Goal: Information Seeking & Learning: Learn about a topic

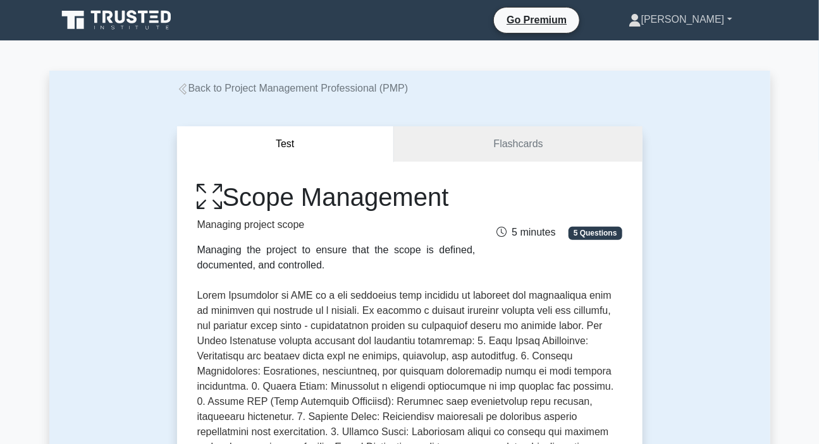
click at [706, 25] on link "[PERSON_NAME]" at bounding box center [680, 19] width 164 height 25
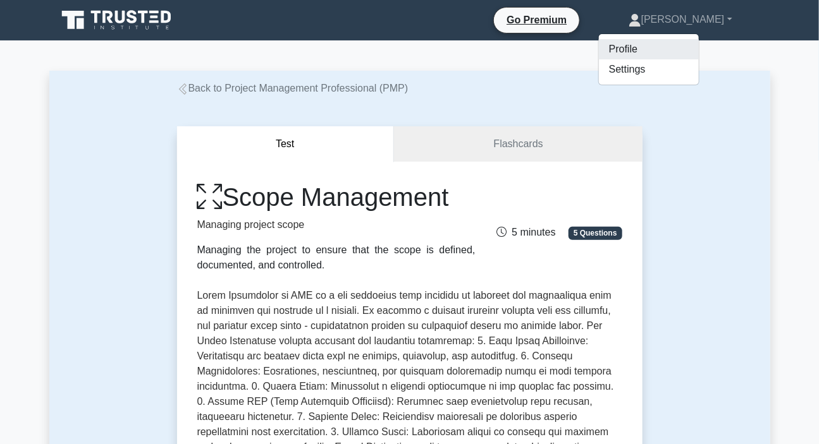
click at [680, 54] on link "Profile" at bounding box center [649, 49] width 100 height 20
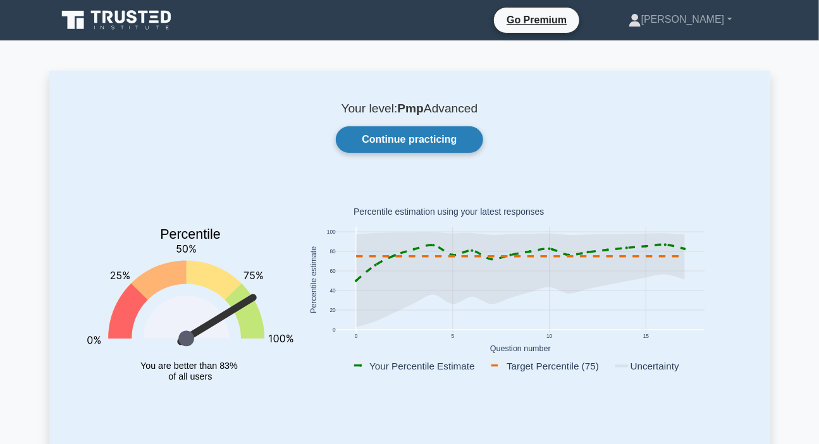
click at [448, 138] on link "Continue practicing" at bounding box center [409, 139] width 147 height 27
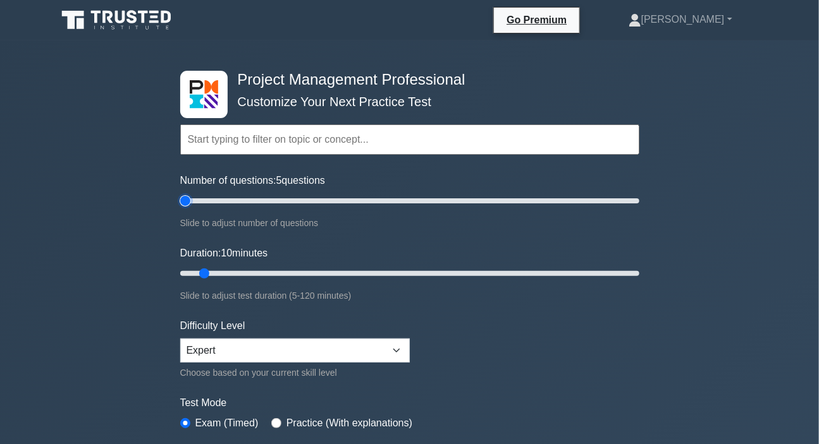
drag, startPoint x: 196, startPoint y: 200, endPoint x: 165, endPoint y: 205, distance: 31.4
type input "5"
click at [180, 205] on input "Number of questions: 5 questions" at bounding box center [409, 200] width 459 height 15
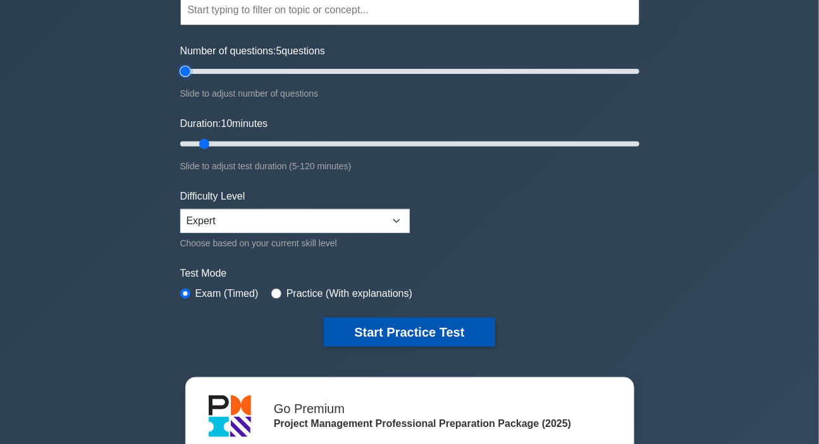
scroll to position [172, 0]
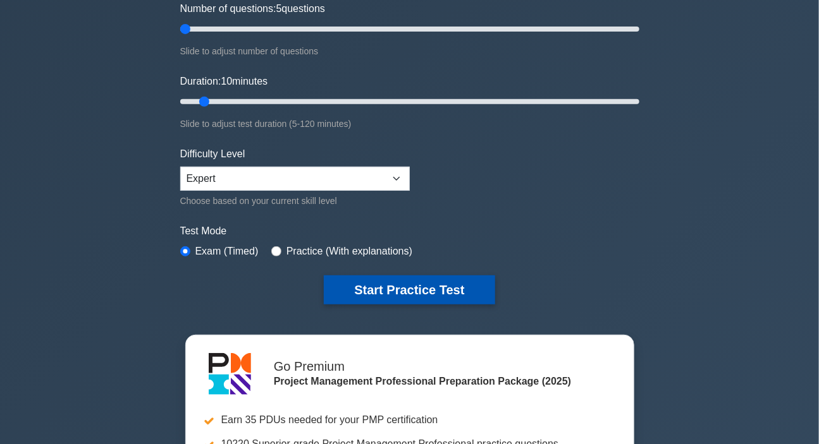
click at [410, 287] on button "Start Practice Test" at bounding box center [409, 290] width 171 height 29
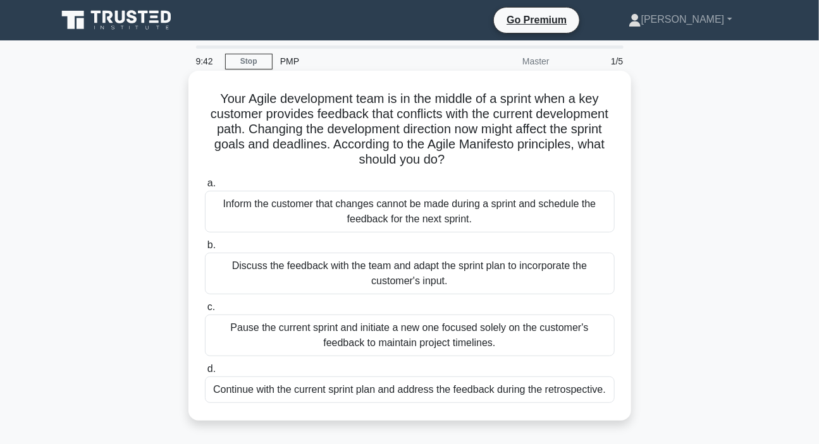
scroll to position [57, 0]
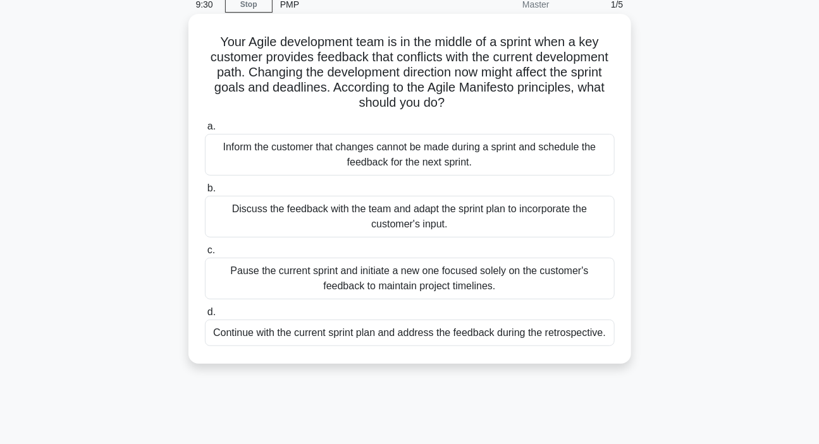
click at [381, 213] on div "Discuss the feedback with the team and adapt the sprint plan to incorporate the…" at bounding box center [410, 217] width 410 height 42
click at [205, 193] on input "b. Discuss the feedback with the team and adapt the sprint plan to incorporate …" at bounding box center [205, 189] width 0 height 8
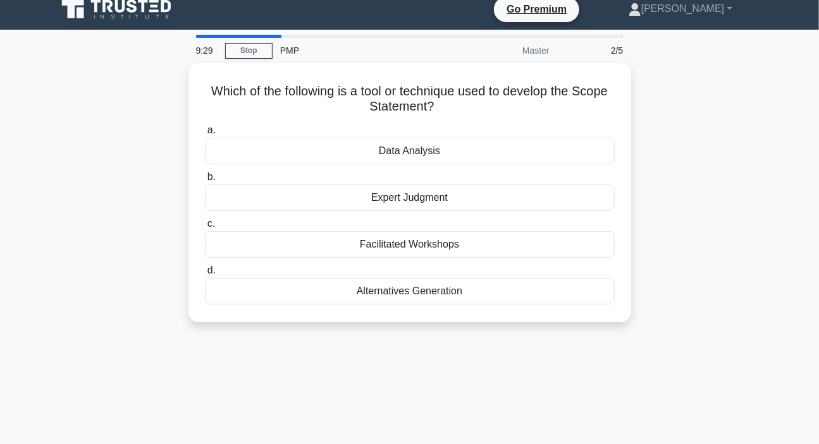
scroll to position [0, 0]
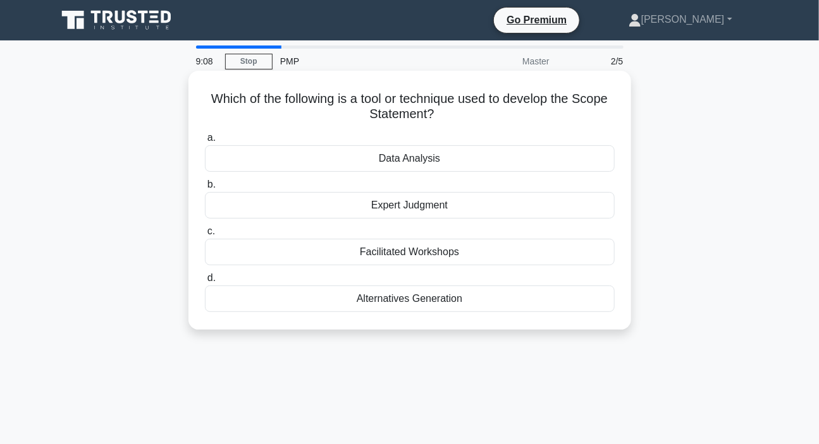
click at [405, 255] on div "Facilitated Workshops" at bounding box center [410, 252] width 410 height 27
click at [205, 236] on input "c. Facilitated Workshops" at bounding box center [205, 232] width 0 height 8
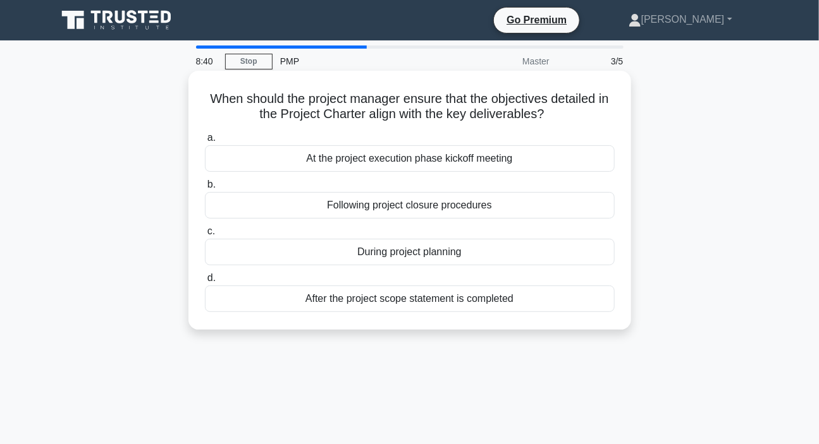
click at [393, 259] on div "During project planning" at bounding box center [410, 252] width 410 height 27
click at [205, 236] on input "c. During project planning" at bounding box center [205, 232] width 0 height 8
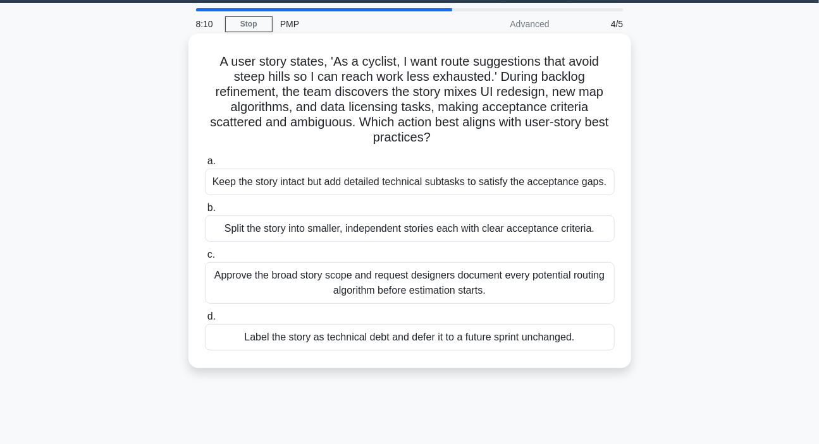
scroll to position [57, 0]
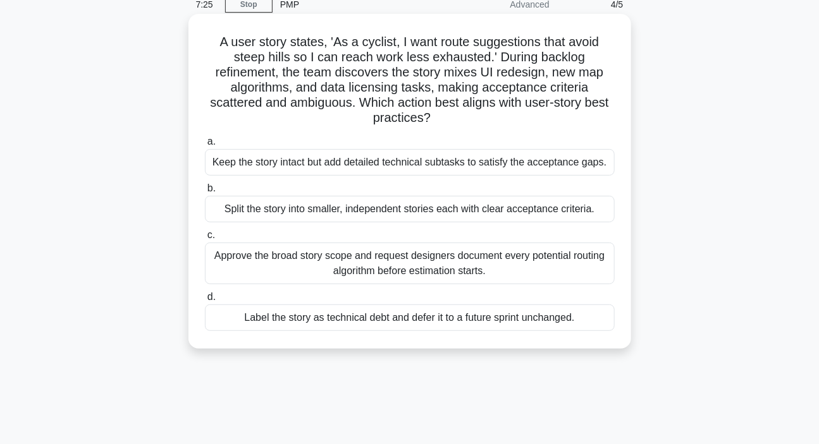
click at [370, 168] on div "Keep the story intact but add detailed technical subtasks to satisfy the accept…" at bounding box center [410, 162] width 410 height 27
click at [205, 146] on input "a. Keep the story intact but add detailed technical subtasks to satisfy the acc…" at bounding box center [205, 142] width 0 height 8
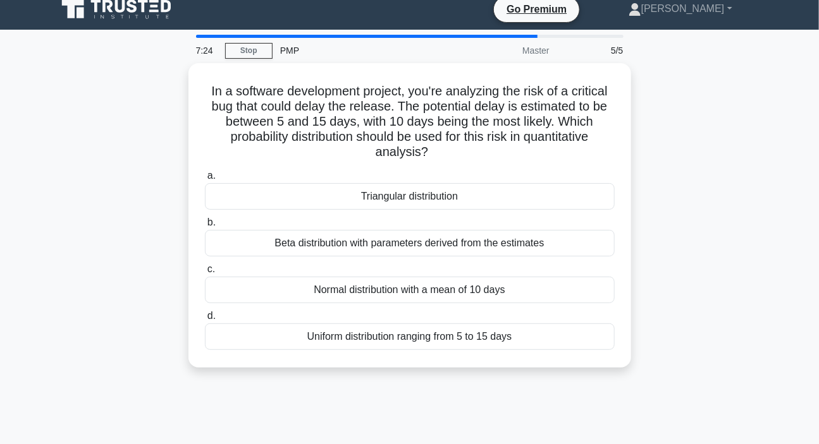
scroll to position [0, 0]
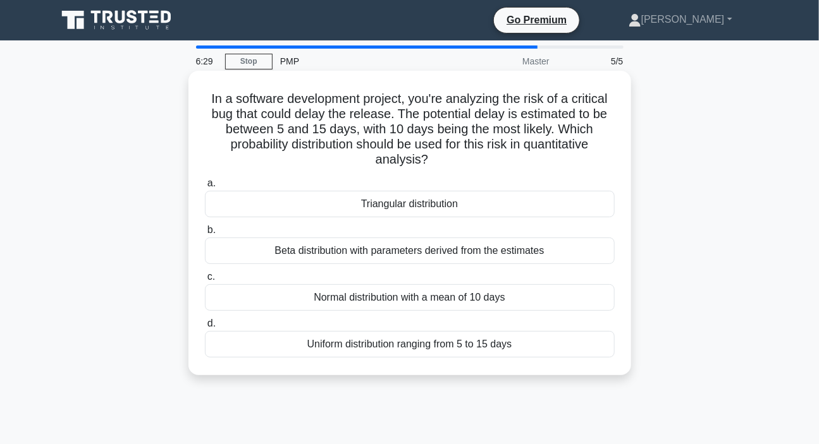
click at [401, 253] on div "Beta distribution with parameters derived from the estimates" at bounding box center [410, 251] width 410 height 27
click at [205, 235] on input "b. Beta distribution with parameters derived from the estimates" at bounding box center [205, 230] width 0 height 8
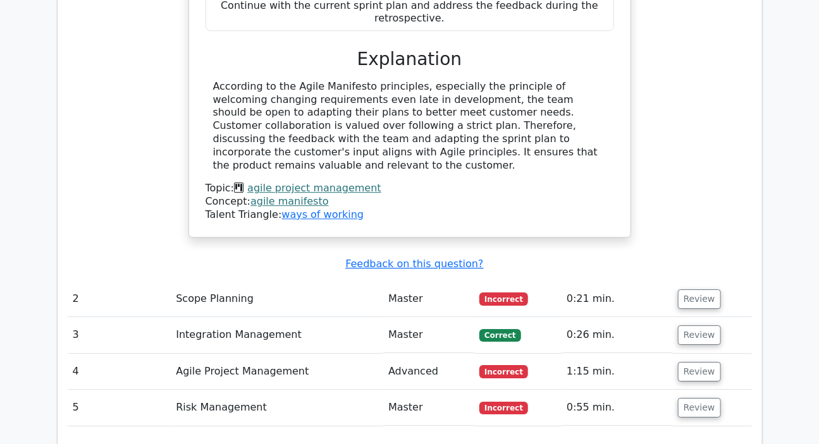
scroll to position [1321, 0]
click at [702, 399] on button "Review" at bounding box center [699, 409] width 43 height 20
click at [699, 363] on button "Review" at bounding box center [699, 373] width 43 height 20
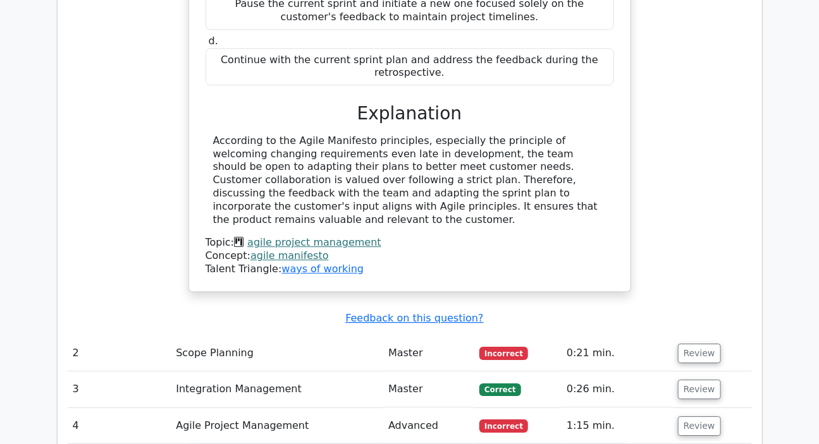
scroll to position [1265, 0]
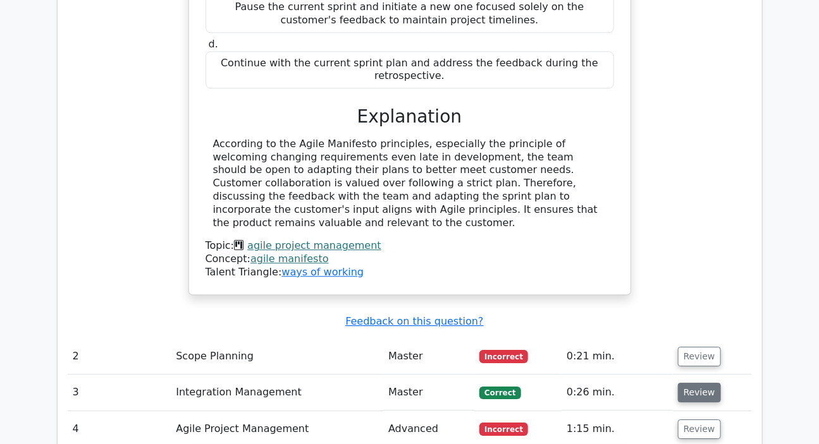
click at [687, 383] on button "Review" at bounding box center [699, 393] width 43 height 20
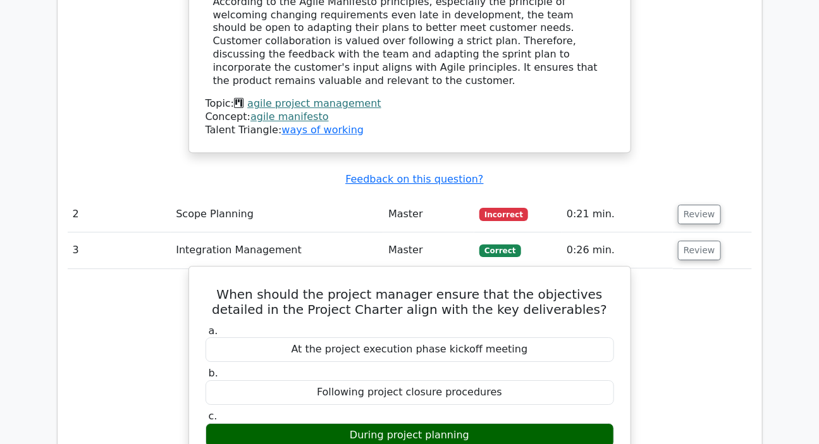
scroll to position [1379, 0]
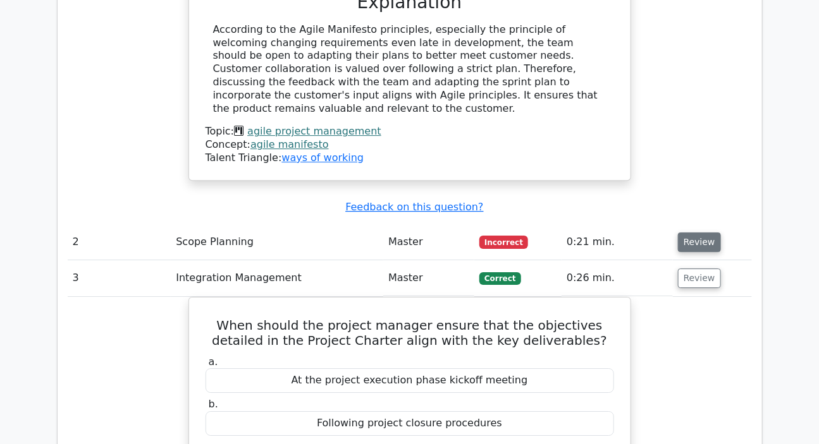
click at [683, 233] on button "Review" at bounding box center [699, 243] width 43 height 20
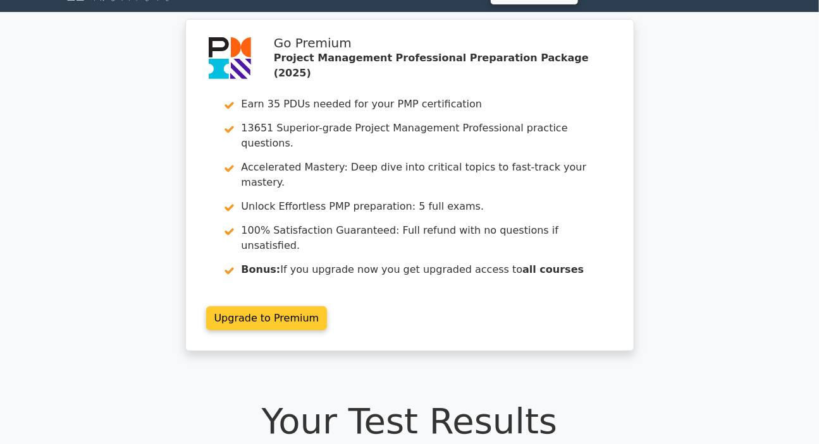
scroll to position [0, 0]
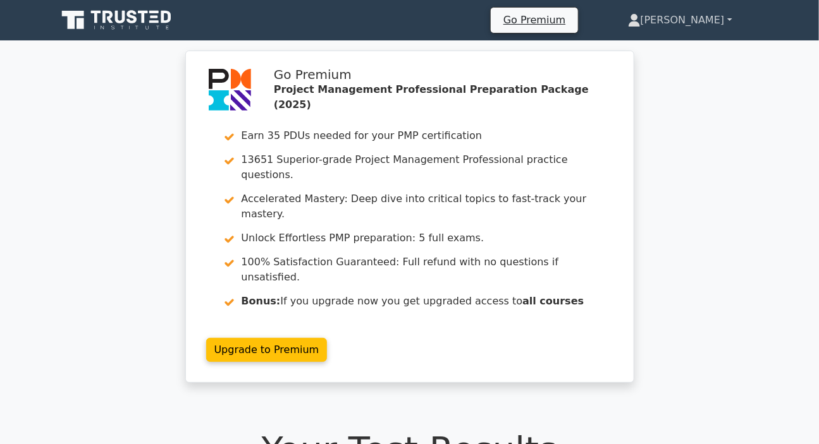
click at [678, 21] on link "[PERSON_NAME]" at bounding box center [679, 20] width 165 height 25
click at [649, 52] on link "Profile" at bounding box center [648, 50] width 100 height 20
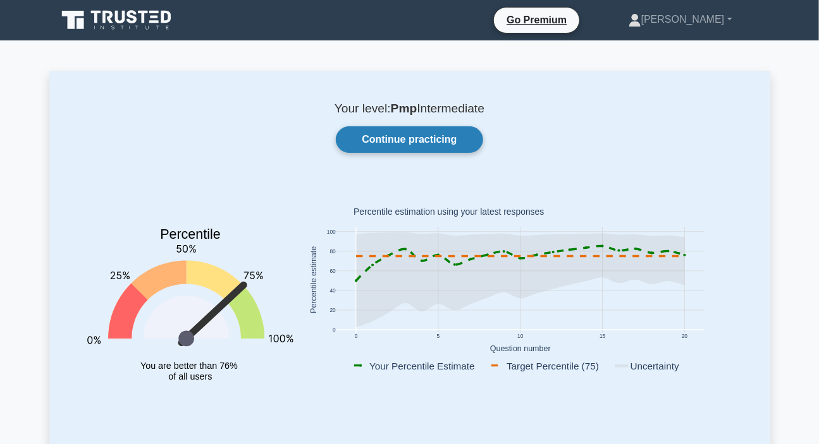
click at [392, 139] on link "Continue practicing" at bounding box center [409, 139] width 147 height 27
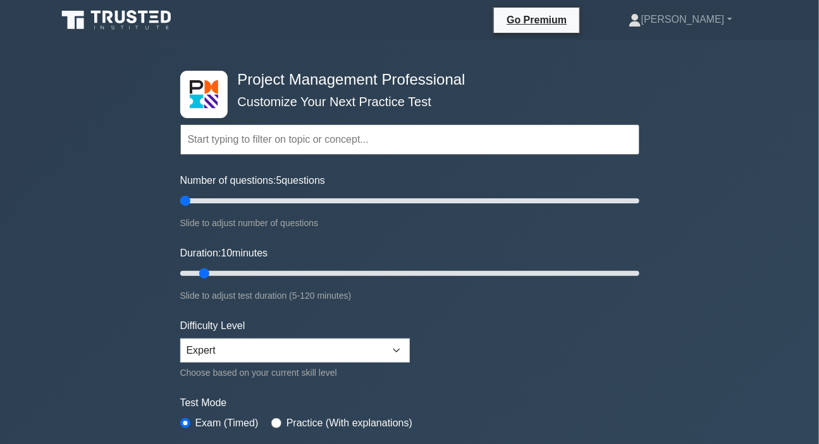
drag, startPoint x: 196, startPoint y: 199, endPoint x: 166, endPoint y: 213, distance: 33.7
type input "5"
click at [180, 209] on input "Number of questions: 5 questions" at bounding box center [409, 200] width 459 height 15
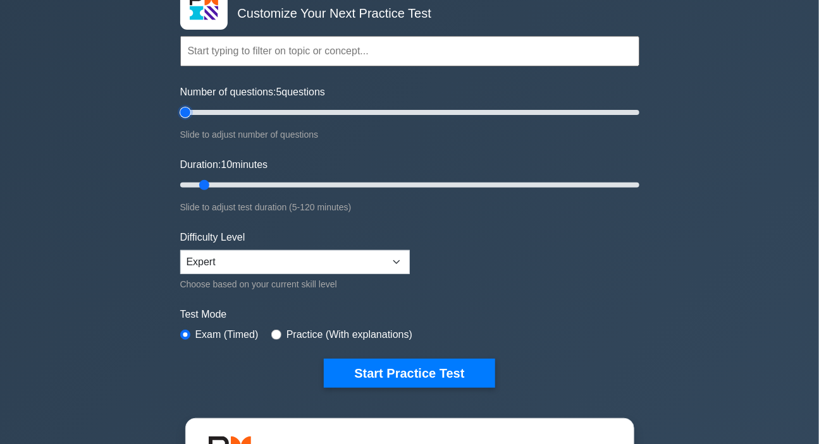
scroll to position [172, 0]
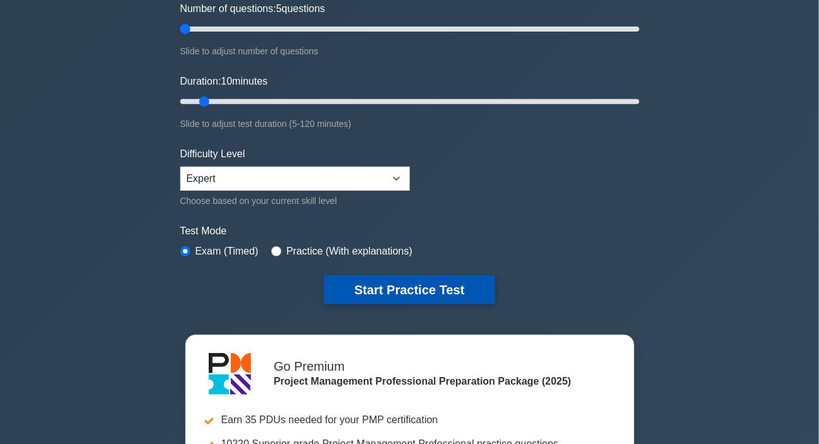
click at [400, 290] on button "Start Practice Test" at bounding box center [409, 290] width 171 height 29
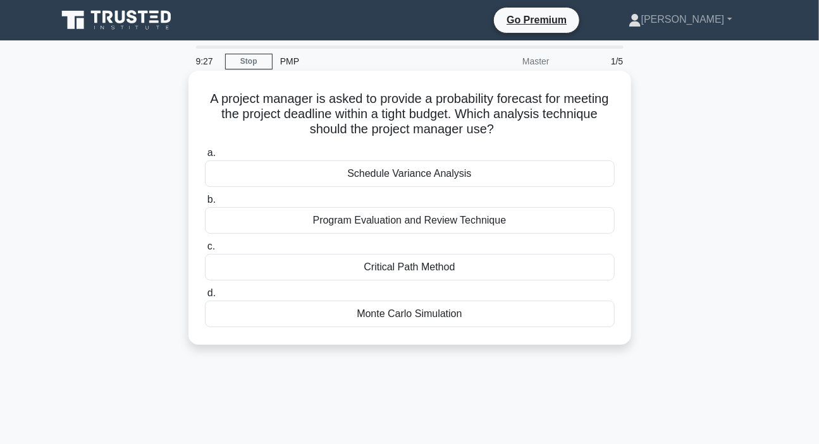
click at [417, 315] on div "Monte Carlo Simulation" at bounding box center [410, 314] width 410 height 27
click at [205, 298] on input "d. Monte Carlo Simulation" at bounding box center [205, 294] width 0 height 8
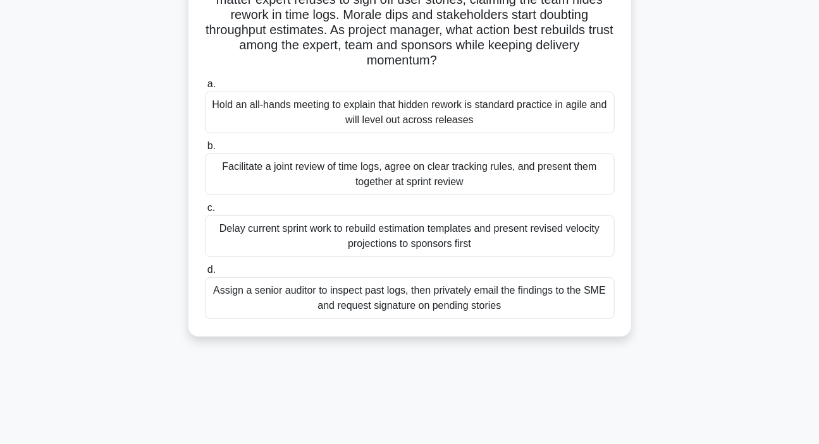
click at [481, 169] on div "Facilitate a joint review of time logs, agree on clear tracking rules, and pres…" at bounding box center [410, 175] width 410 height 42
click at [205, 150] on input "b. Facilitate a joint review of time logs, agree on clear tracking rules, and p…" at bounding box center [205, 146] width 0 height 8
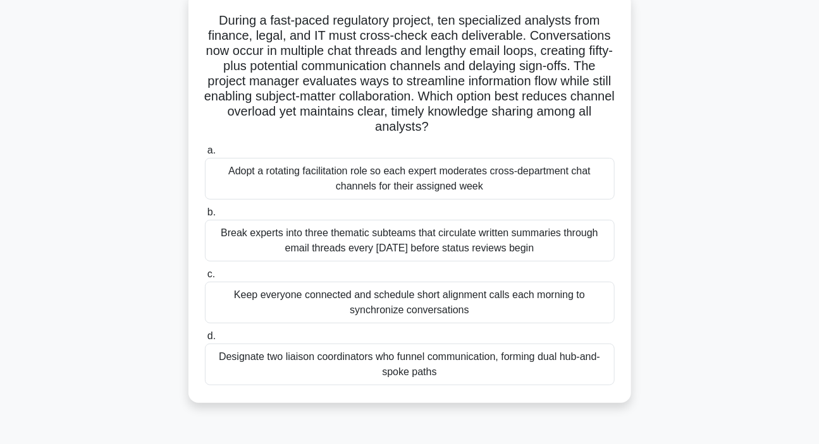
scroll to position [57, 0]
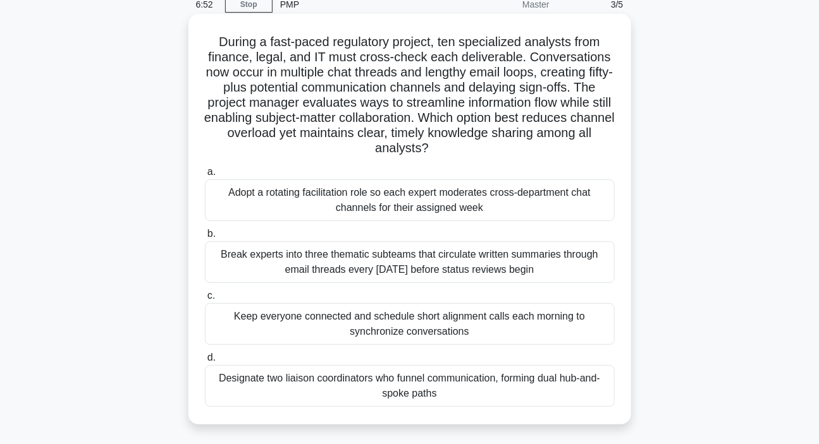
click at [383, 202] on div "Adopt a rotating facilitation role so each expert moderates cross-department ch…" at bounding box center [410, 201] width 410 height 42
click at [205, 176] on input "a. Adopt a rotating facilitation role so each expert moderates cross-department…" at bounding box center [205, 172] width 0 height 8
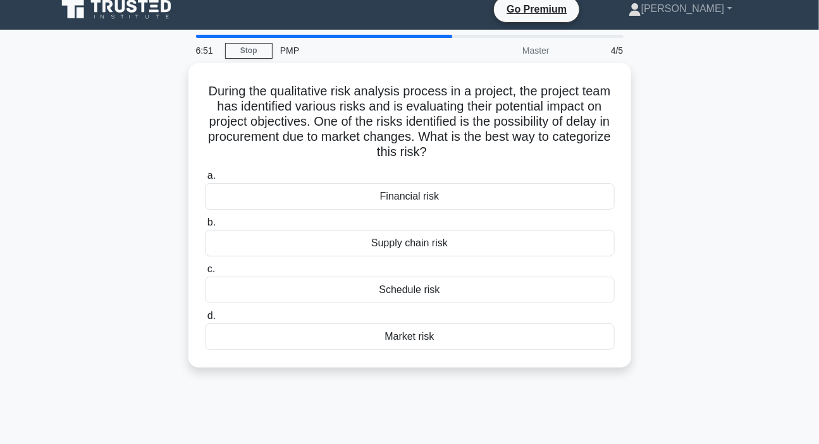
scroll to position [0, 0]
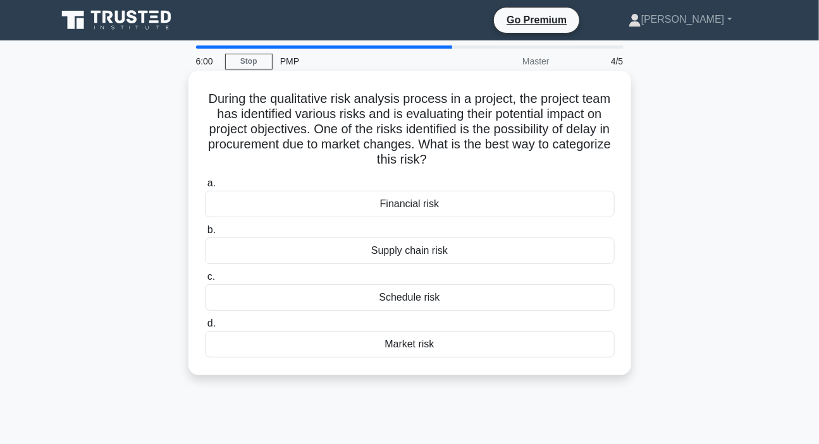
click at [412, 348] on div "Market risk" at bounding box center [410, 344] width 410 height 27
click at [205, 328] on input "d. Market risk" at bounding box center [205, 324] width 0 height 8
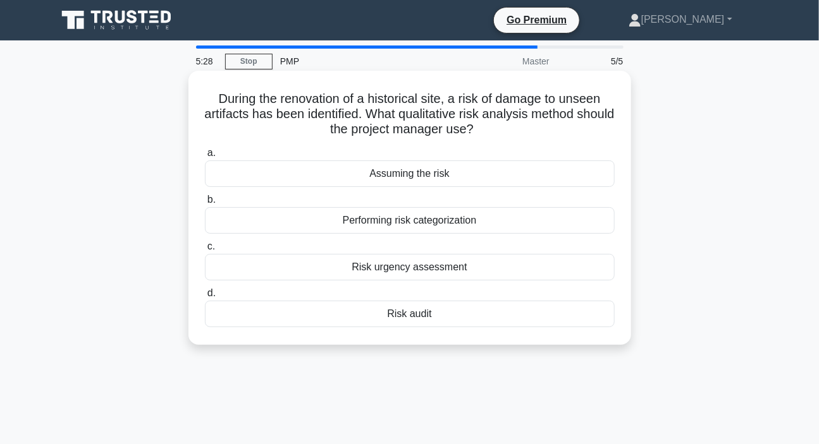
click at [442, 269] on div "Risk urgency assessment" at bounding box center [410, 267] width 410 height 27
click at [205, 251] on input "c. Risk urgency assessment" at bounding box center [205, 247] width 0 height 8
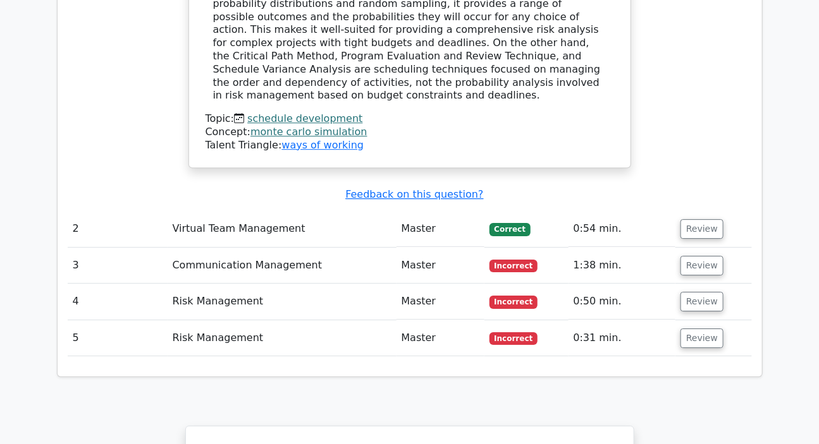
scroll to position [1379, 0]
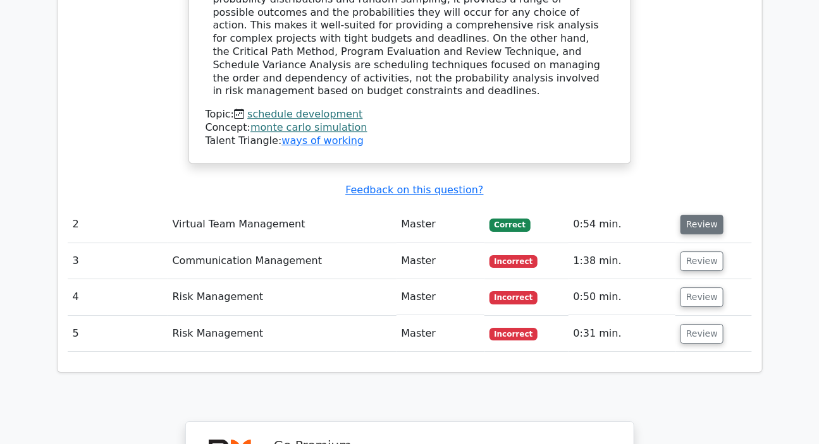
click at [695, 215] on button "Review" at bounding box center [701, 225] width 43 height 20
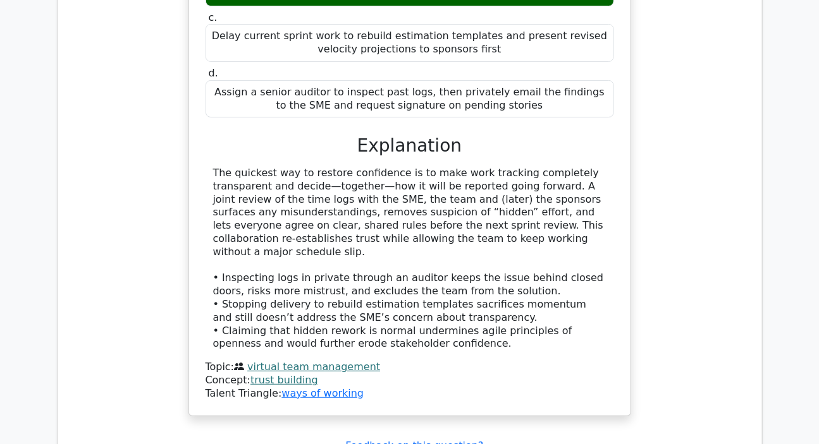
scroll to position [2011, 0]
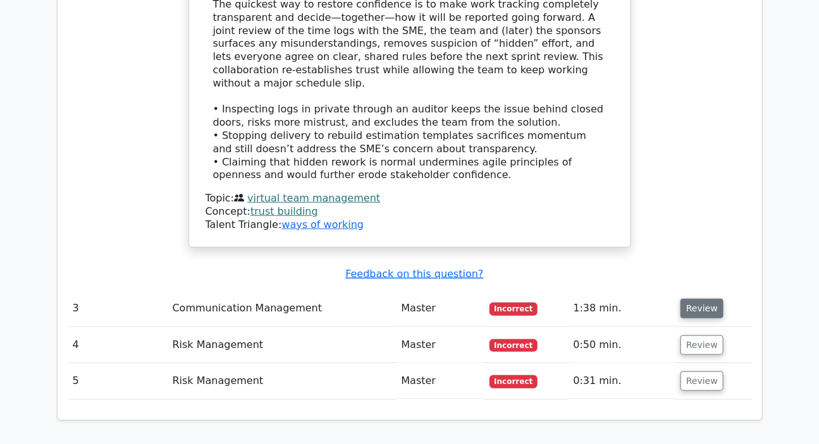
click at [706, 299] on button "Review" at bounding box center [701, 309] width 43 height 20
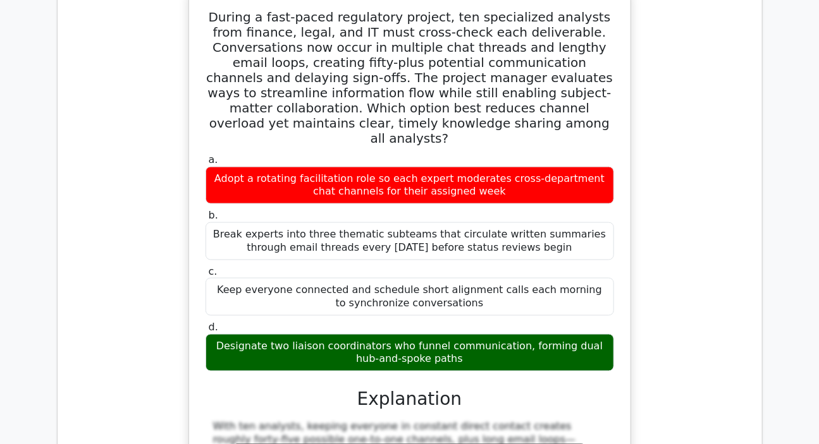
scroll to position [2356, 0]
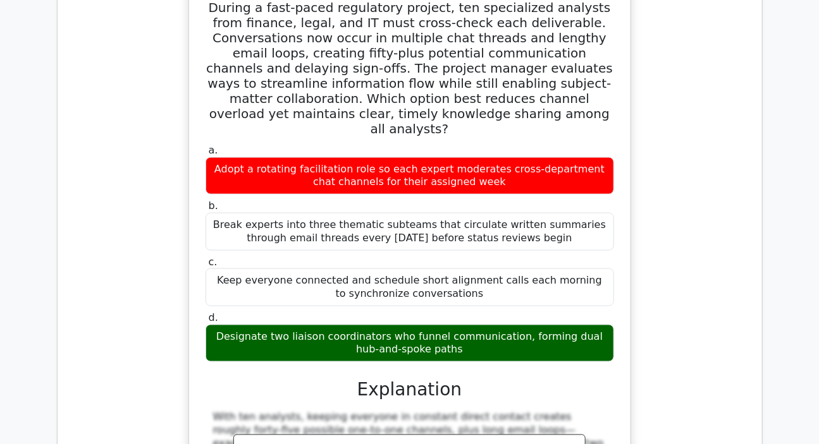
drag, startPoint x: 221, startPoint y: 242, endPoint x: 461, endPoint y: 257, distance: 240.1
click at [461, 325] on div "Designate two liaison coordinators who funnel communication, forming dual hub-a…" at bounding box center [409, 344] width 408 height 38
copy div "Designate two liaison coordinators who funnel communication, forming dual hub-a…"
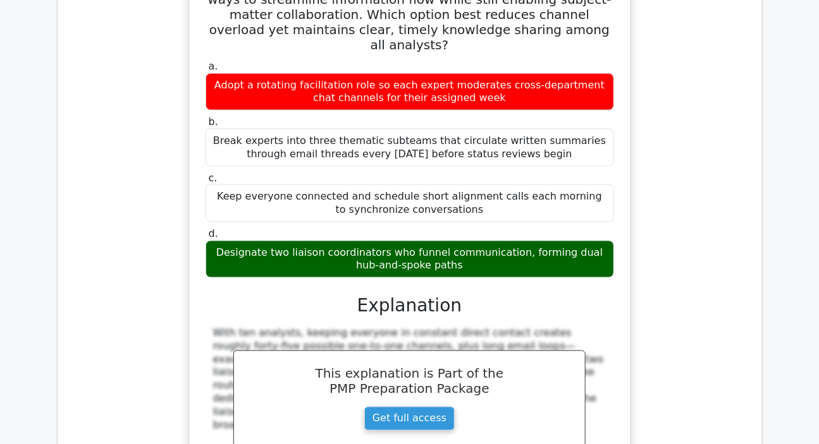
scroll to position [2529, 0]
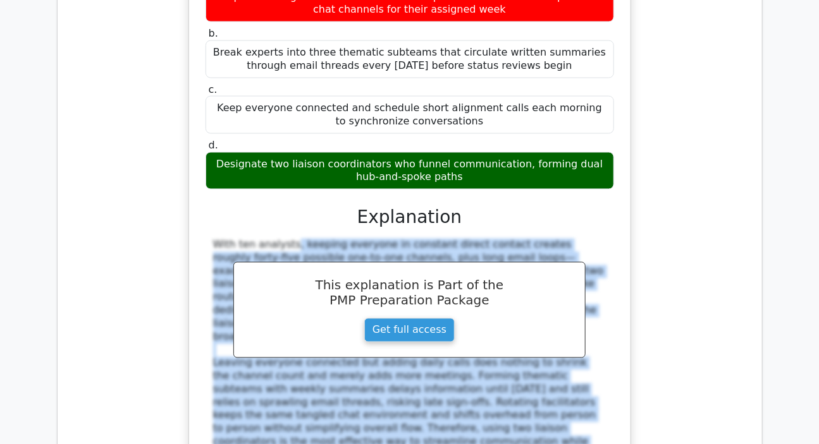
drag, startPoint x: 210, startPoint y: 149, endPoint x: 353, endPoint y: 345, distance: 242.0
click at [353, 345] on div "With ten analysts, keeping everyone in constant direct contact creates roughly …" at bounding box center [409, 351] width 408 height 224
copy div "With ten analysts, keeping everyone in constant direct contact creates roughly …"
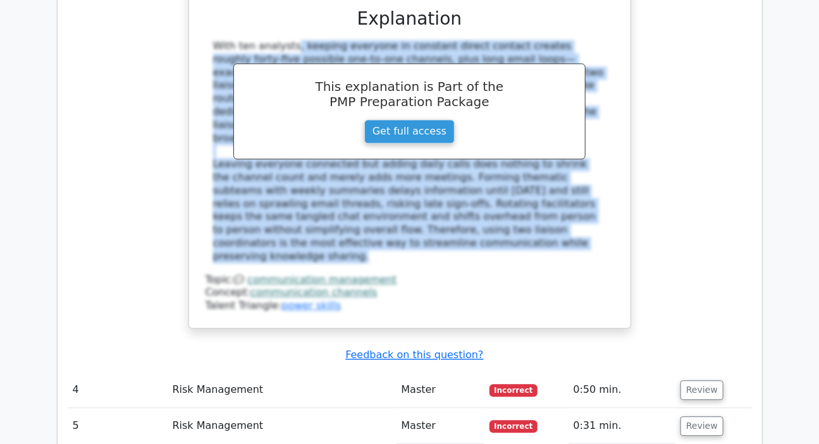
scroll to position [2874, 0]
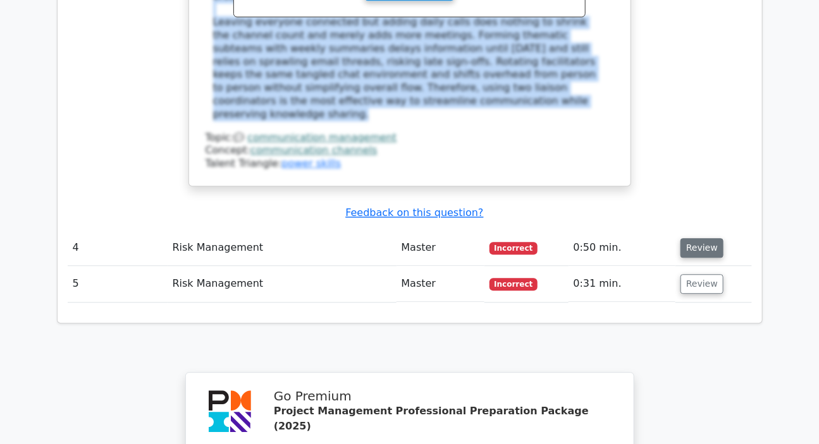
click at [706, 238] on button "Review" at bounding box center [701, 248] width 43 height 20
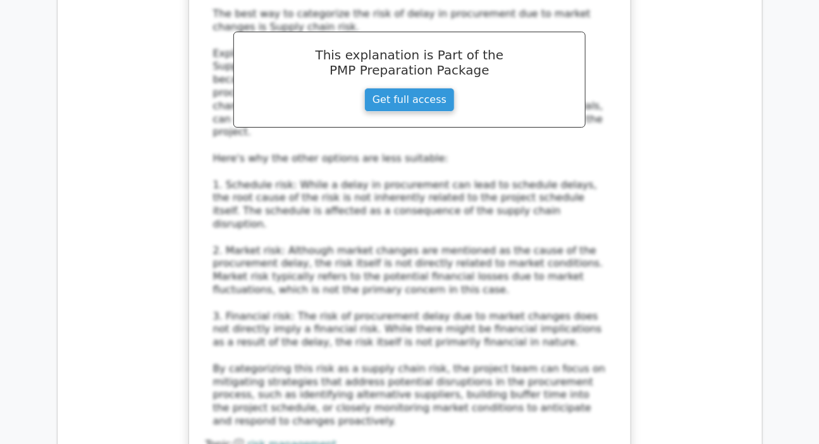
scroll to position [3679, 0]
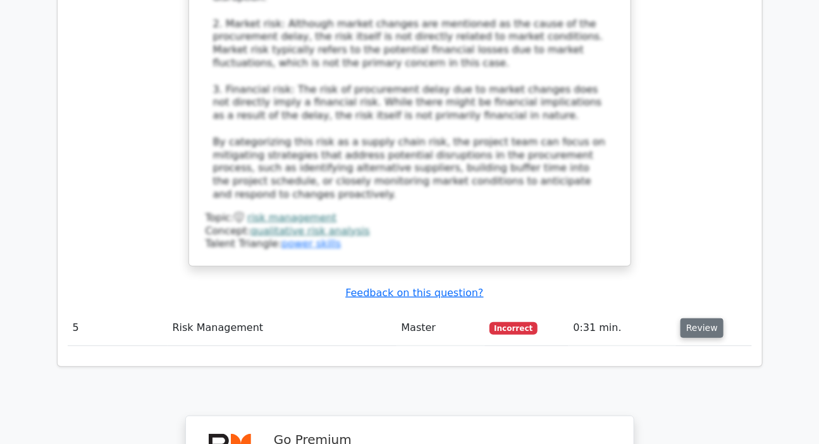
click at [695, 319] on button "Review" at bounding box center [701, 329] width 43 height 20
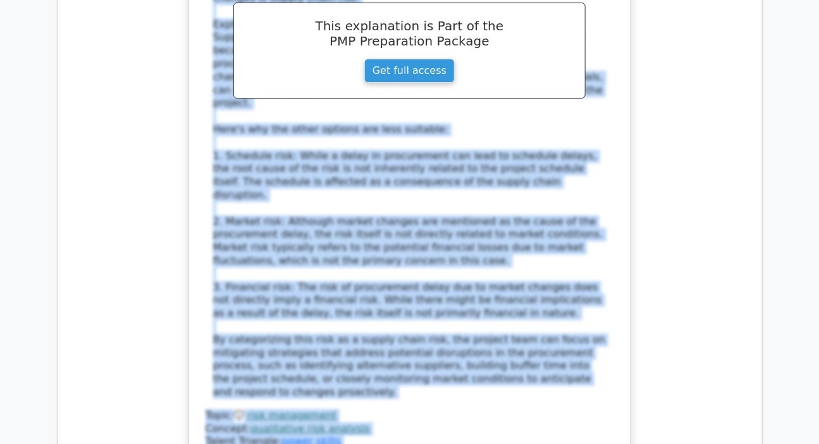
scroll to position [3505, 0]
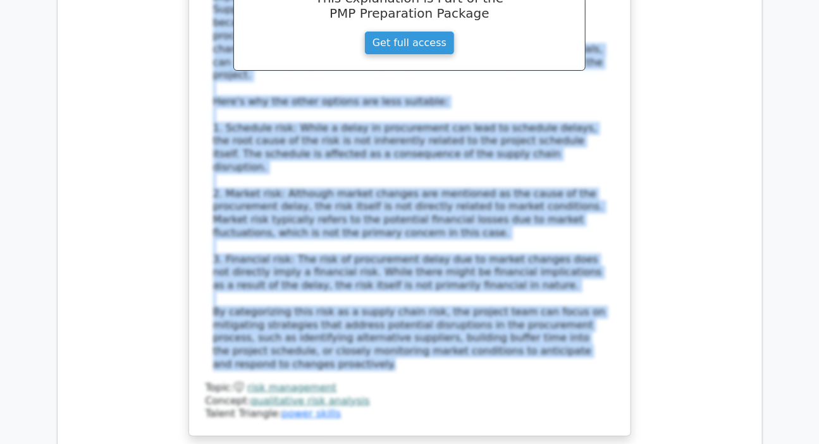
drag, startPoint x: 214, startPoint y: 120, endPoint x: 604, endPoint y: 209, distance: 399.5
click at [604, 209] on div "The best way to categorize the risk of delay in procurement due to market chang…" at bounding box center [409, 161] width 393 height 421
copy div "The best way to categorize the risk of delay in procurement due to market chang…"
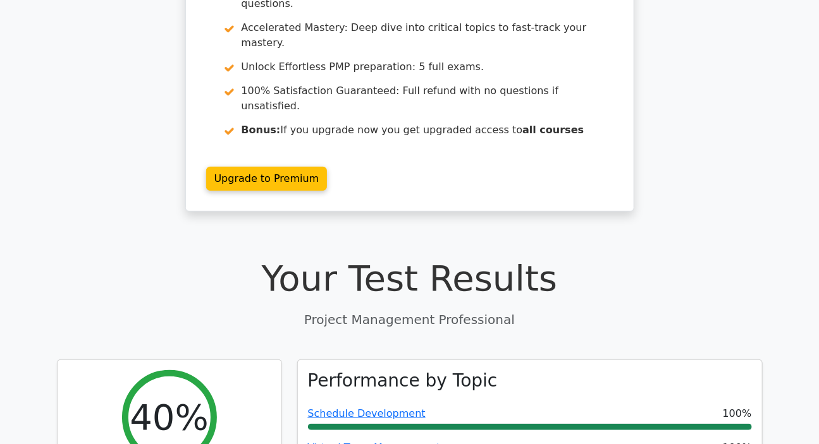
scroll to position [0, 0]
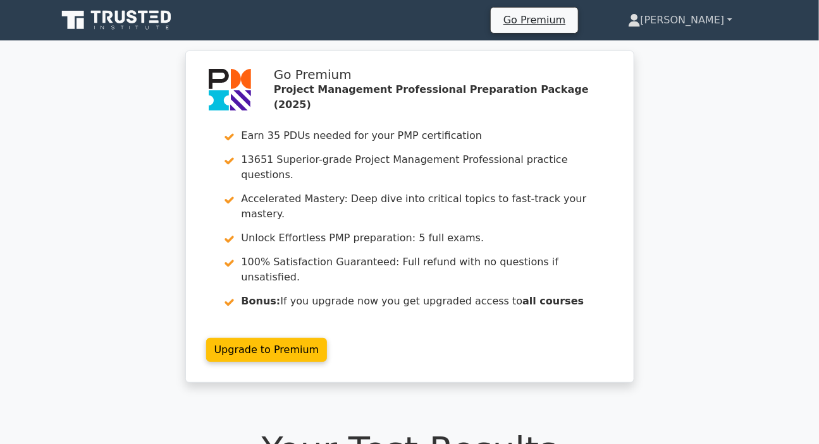
click at [700, 20] on link "[PERSON_NAME]" at bounding box center [679, 20] width 165 height 25
click at [680, 44] on link "Profile" at bounding box center [648, 50] width 100 height 20
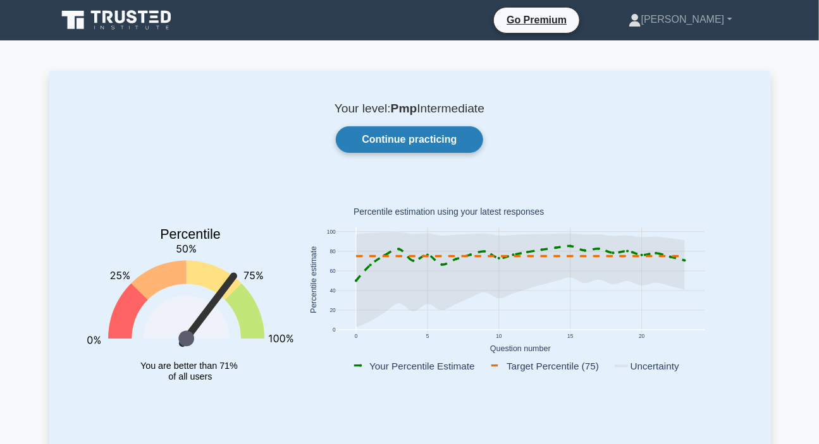
click at [412, 133] on link "Continue practicing" at bounding box center [409, 139] width 147 height 27
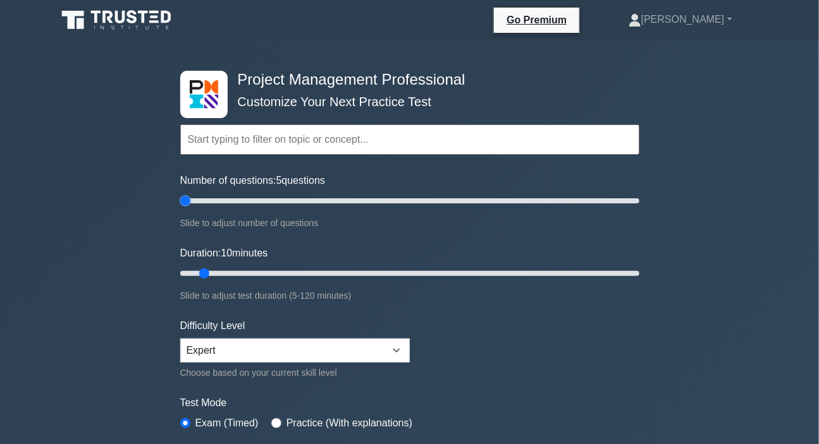
drag, startPoint x: 192, startPoint y: 201, endPoint x: 177, endPoint y: 209, distance: 16.4
type input "5"
click at [180, 209] on input "Number of questions: 5 questions" at bounding box center [409, 200] width 459 height 15
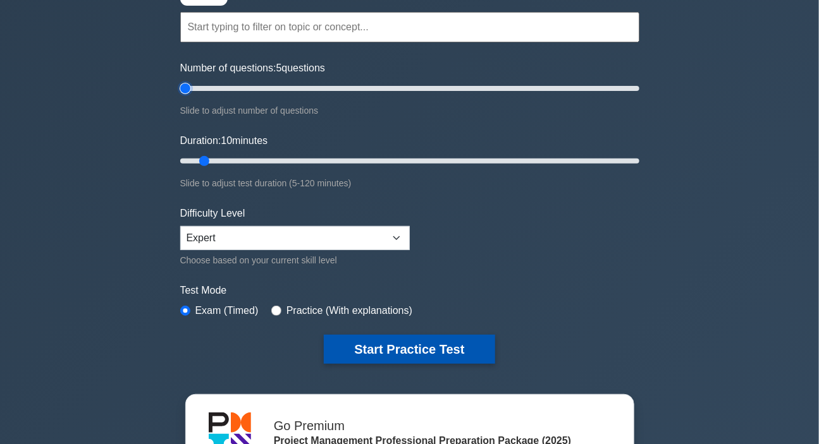
scroll to position [114, 0]
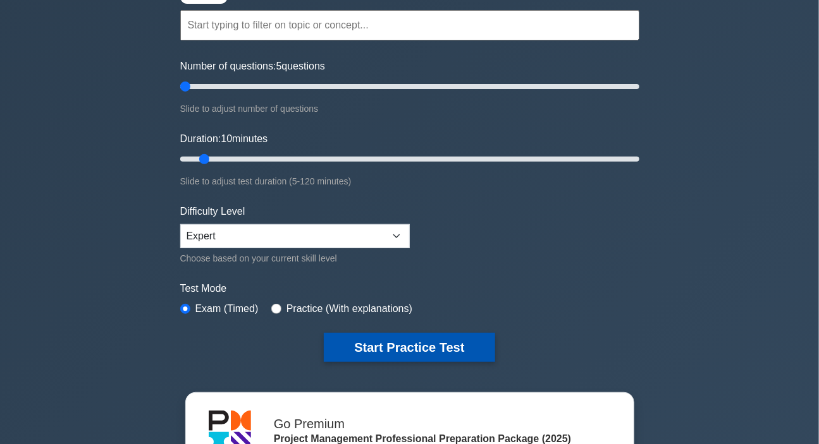
click at [433, 345] on button "Start Practice Test" at bounding box center [409, 347] width 171 height 29
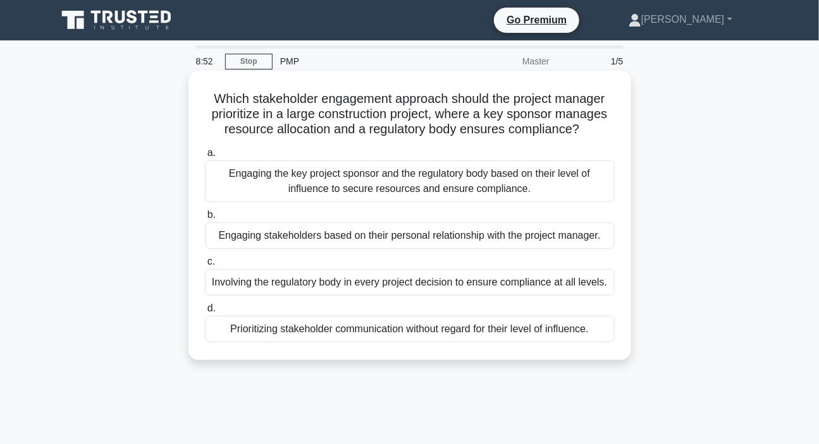
click at [322, 187] on div "Engaging the key project sponsor and the regulatory body based on their level o…" at bounding box center [410, 182] width 410 height 42
click at [205, 157] on input "a. Engaging the key project sponsor and the regulatory body based on their leve…" at bounding box center [205, 153] width 0 height 8
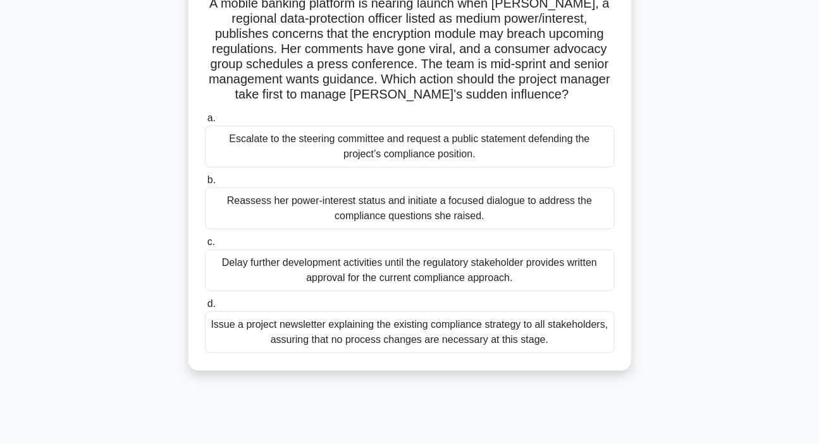
scroll to position [172, 0]
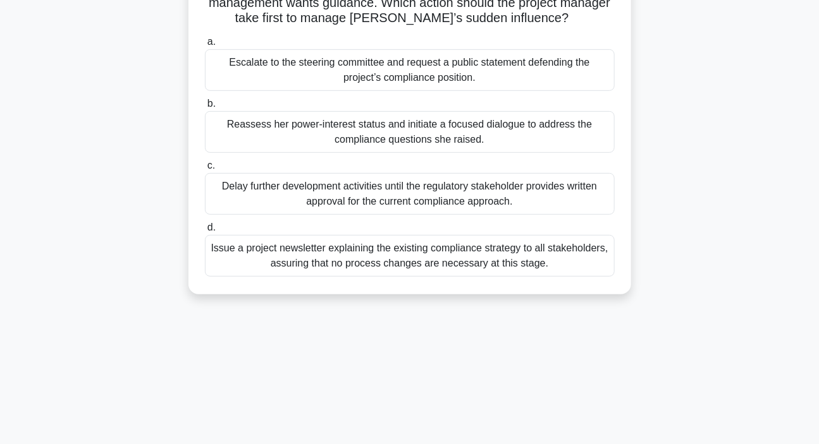
click at [407, 138] on div "Reassess her power-interest status and initiate a focused dialogue to address t…" at bounding box center [410, 132] width 410 height 42
click at [205, 108] on input "b. Reassess her power-interest status and initiate a focused dialogue to addres…" at bounding box center [205, 104] width 0 height 8
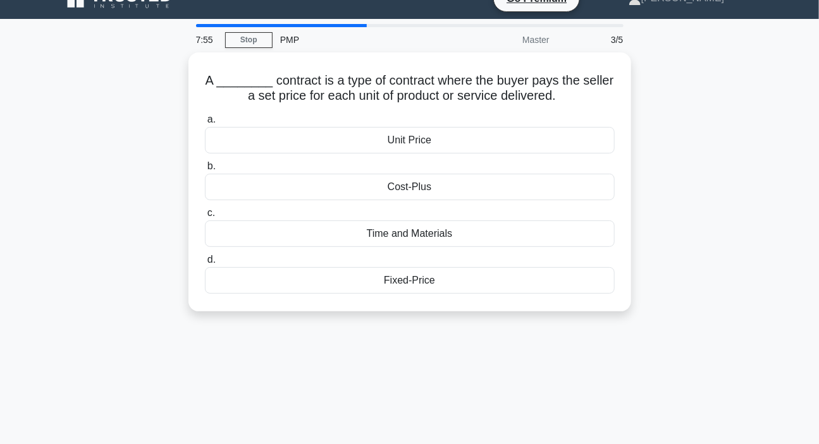
scroll to position [0, 0]
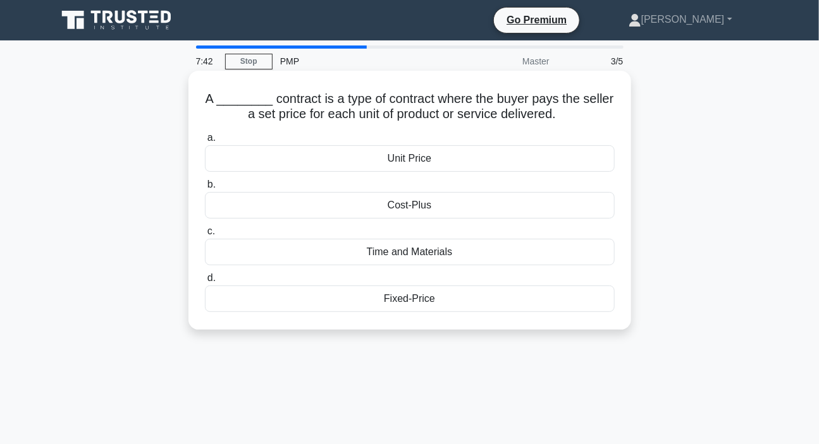
click at [422, 257] on div "Time and Materials" at bounding box center [410, 252] width 410 height 27
click at [205, 236] on input "c. Time and Materials" at bounding box center [205, 232] width 0 height 8
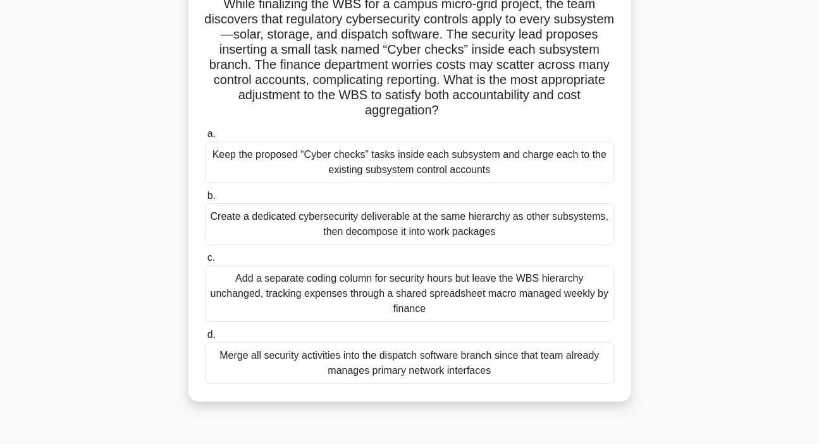
scroll to position [114, 0]
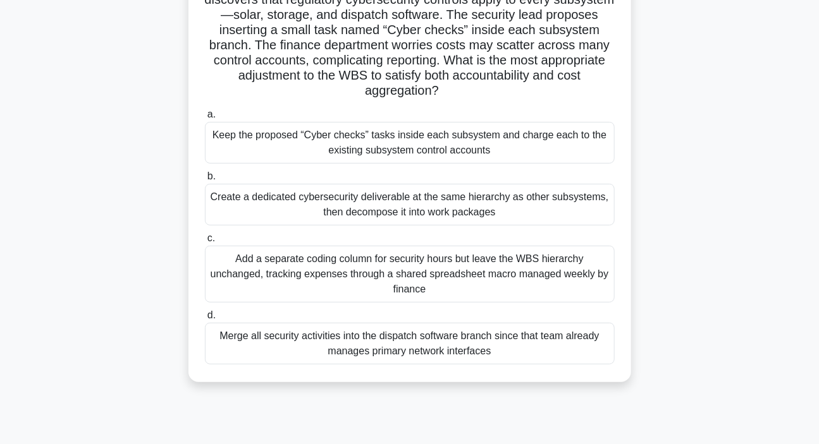
click at [445, 211] on div "Create a dedicated cybersecurity deliverable at the same hierarchy as other sub…" at bounding box center [410, 205] width 410 height 42
click at [205, 181] on input "b. Create a dedicated cybersecurity deliverable at the same hierarchy as other …" at bounding box center [205, 177] width 0 height 8
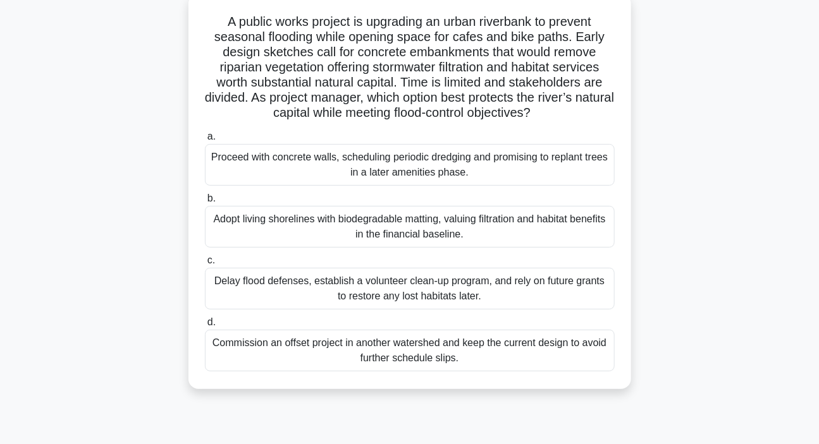
scroll to position [57, 0]
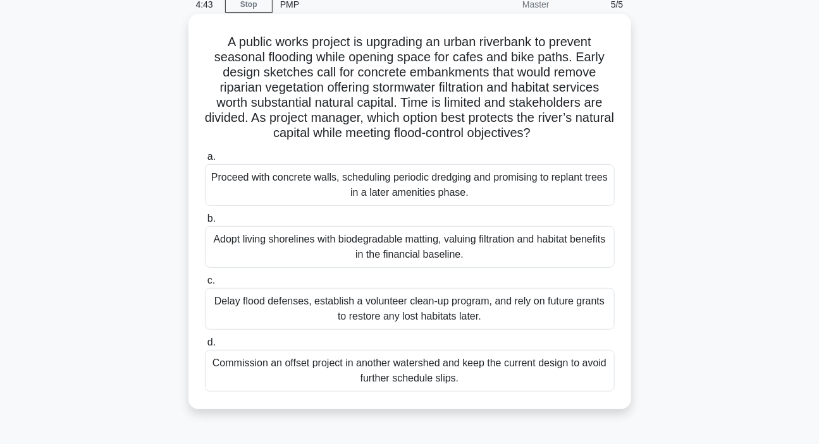
click at [357, 249] on div "Adopt living shorelines with biodegradable matting, valuing filtration and habi…" at bounding box center [410, 247] width 410 height 42
click at [205, 223] on input "b. Adopt living shorelines with biodegradable matting, valuing filtration and h…" at bounding box center [205, 219] width 0 height 8
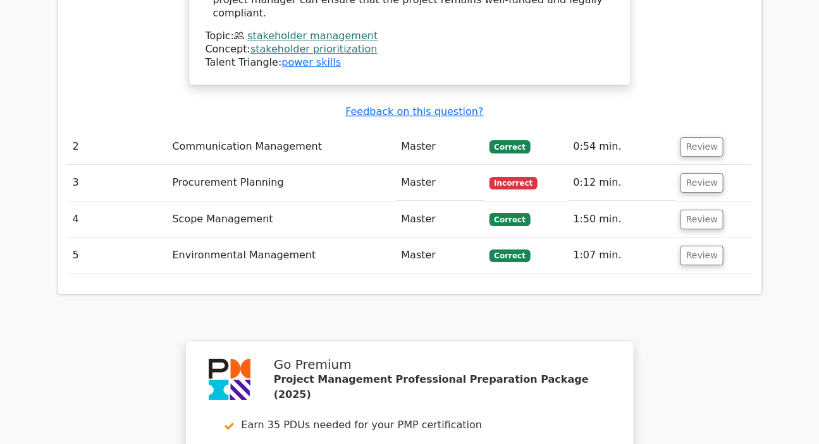
scroll to position [1379, 0]
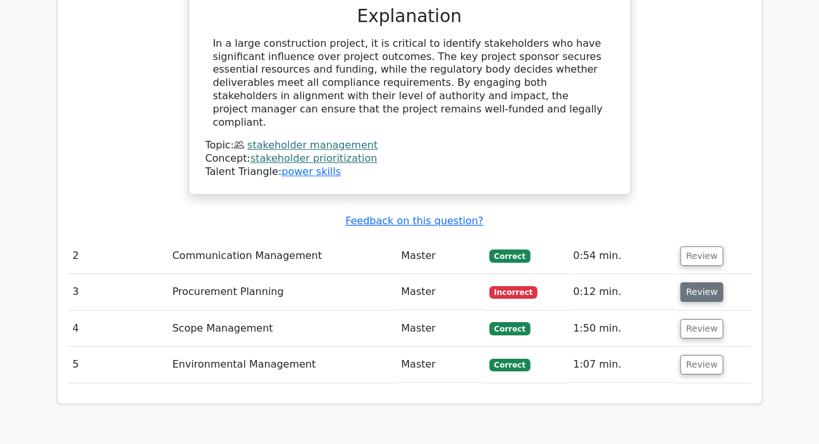
click at [693, 283] on button "Review" at bounding box center [701, 293] width 43 height 20
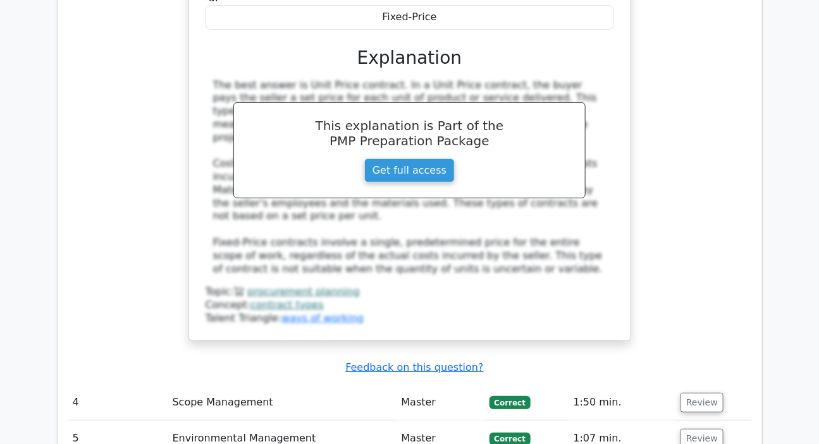
scroll to position [1897, 0]
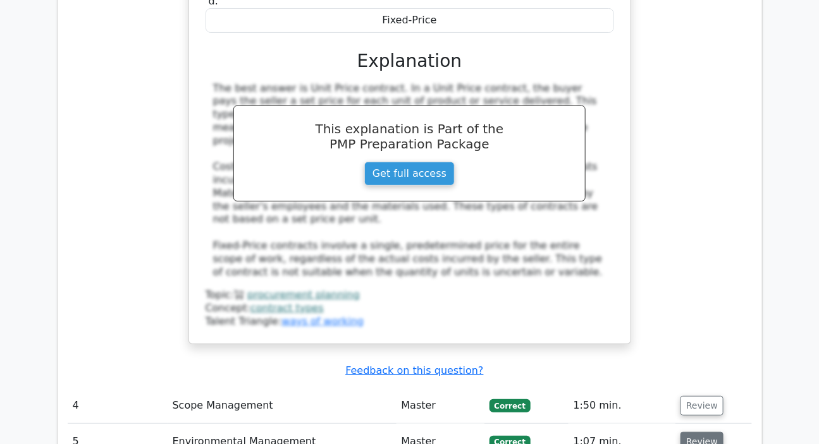
click at [692, 432] on button "Review" at bounding box center [701, 442] width 43 height 20
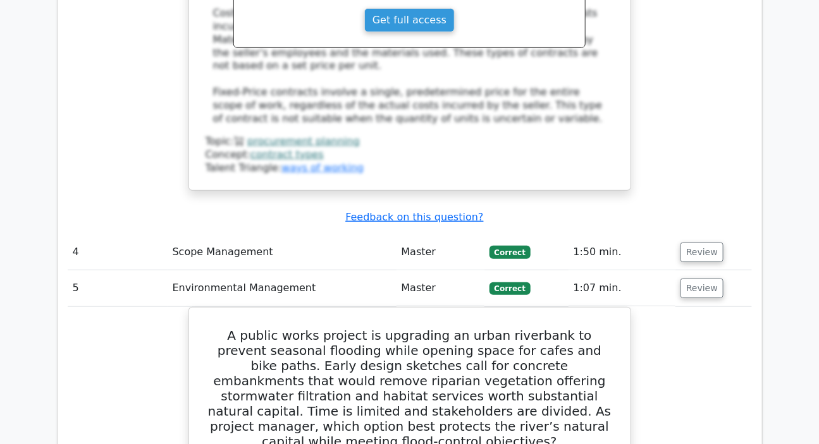
scroll to position [2069, 0]
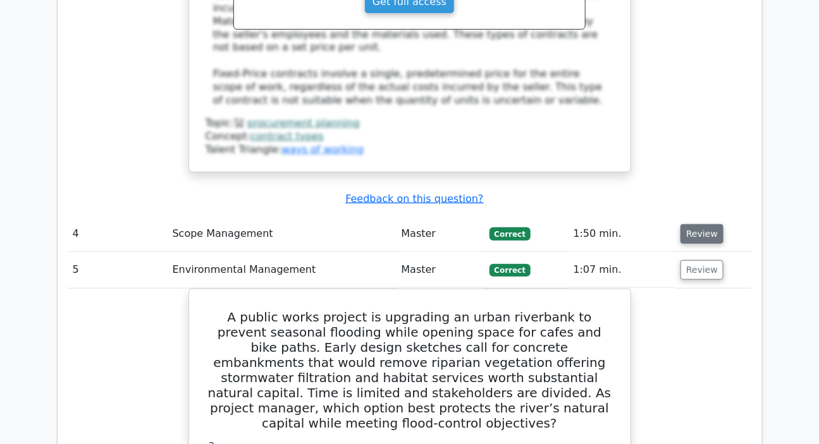
click at [702, 224] on button "Review" at bounding box center [701, 234] width 43 height 20
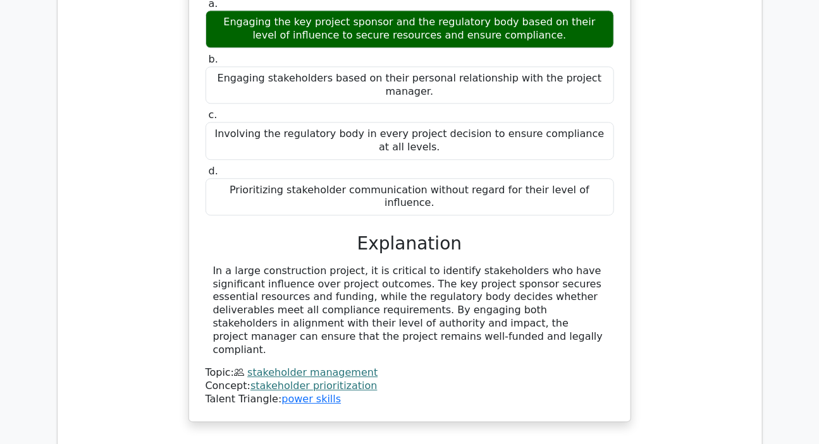
scroll to position [1149, 0]
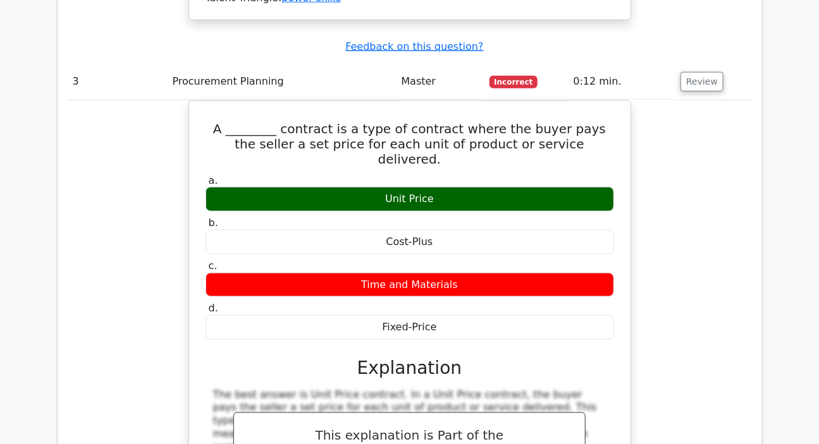
scroll to position [2472, 0]
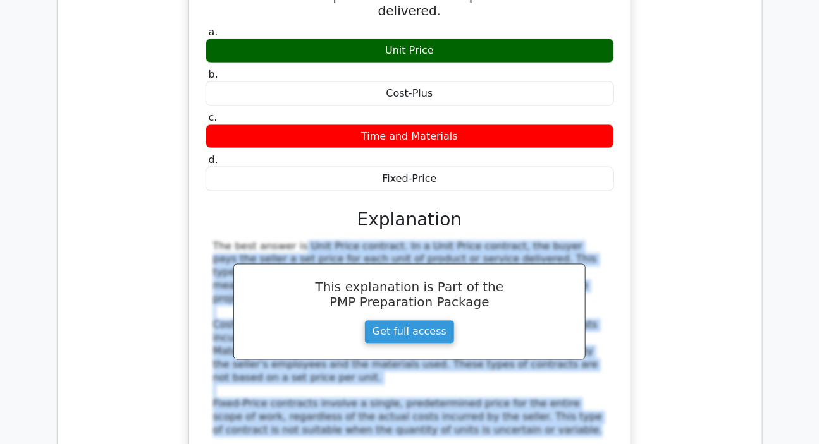
drag, startPoint x: 215, startPoint y: 71, endPoint x: 443, endPoint y: 232, distance: 279.1
click at [443, 241] on div "The best answer is Unit Price contract. In a Unit Price contract, the buyer pay…" at bounding box center [409, 339] width 393 height 197
copy div "he best answer is Unit Price contract. In a Unit Price contract, the buyer pays…"
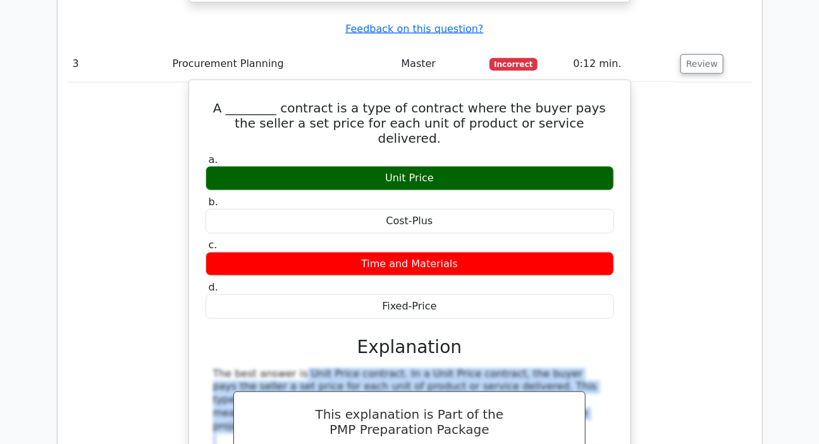
scroll to position [2414, 0]
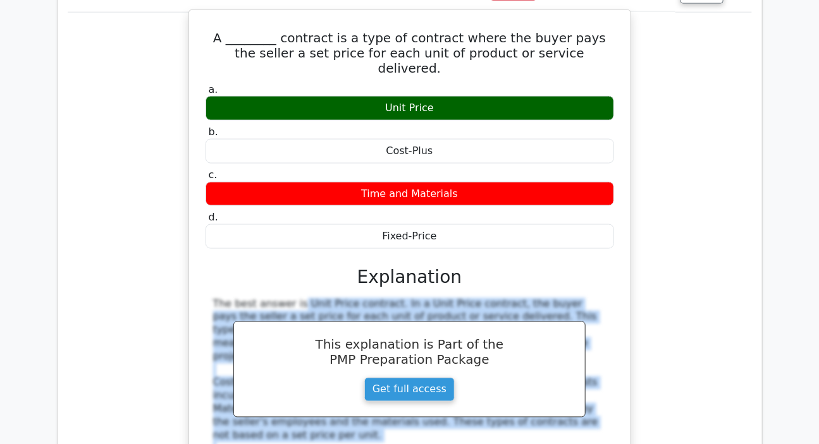
copy div "he best answer is Unit Price contract. In a Unit Price contract, the buyer pays…"
